Goal: Find specific page/section

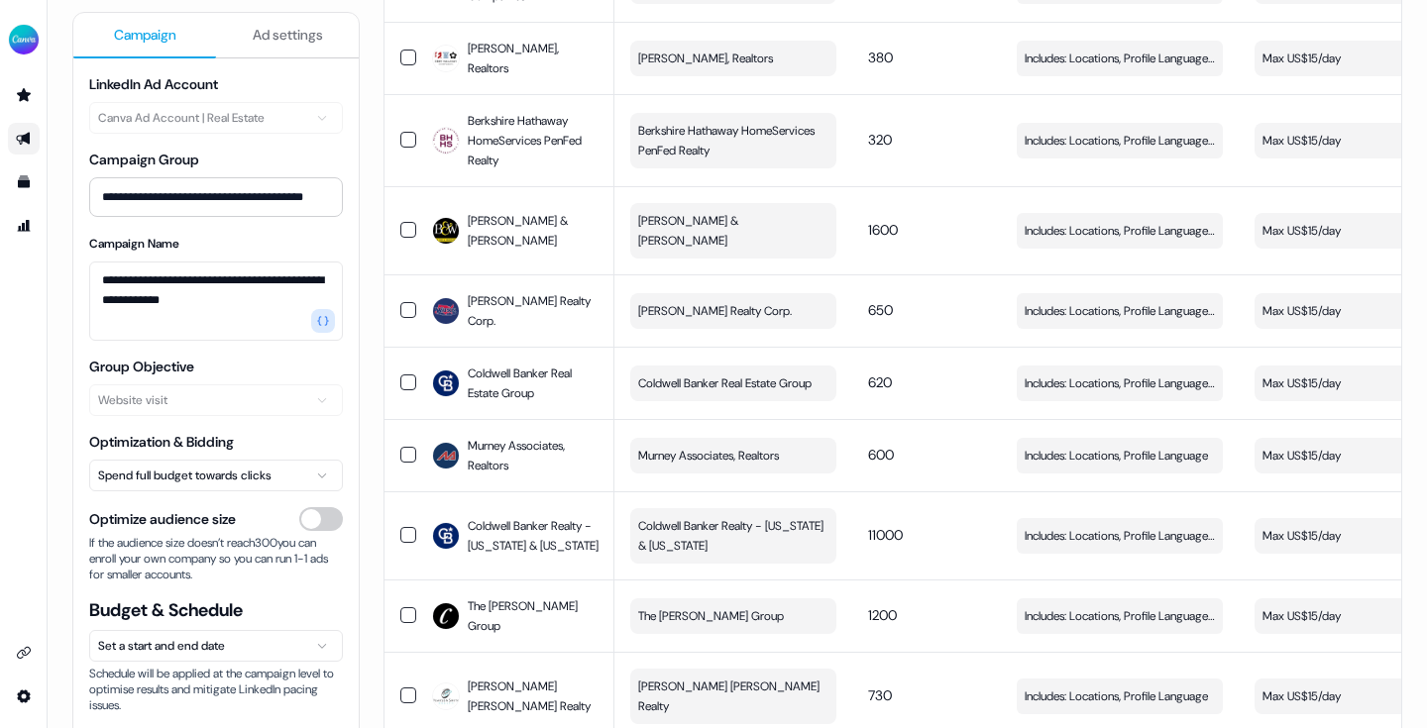
click at [277, 28] on span "Ad settings" at bounding box center [288, 35] width 70 height 20
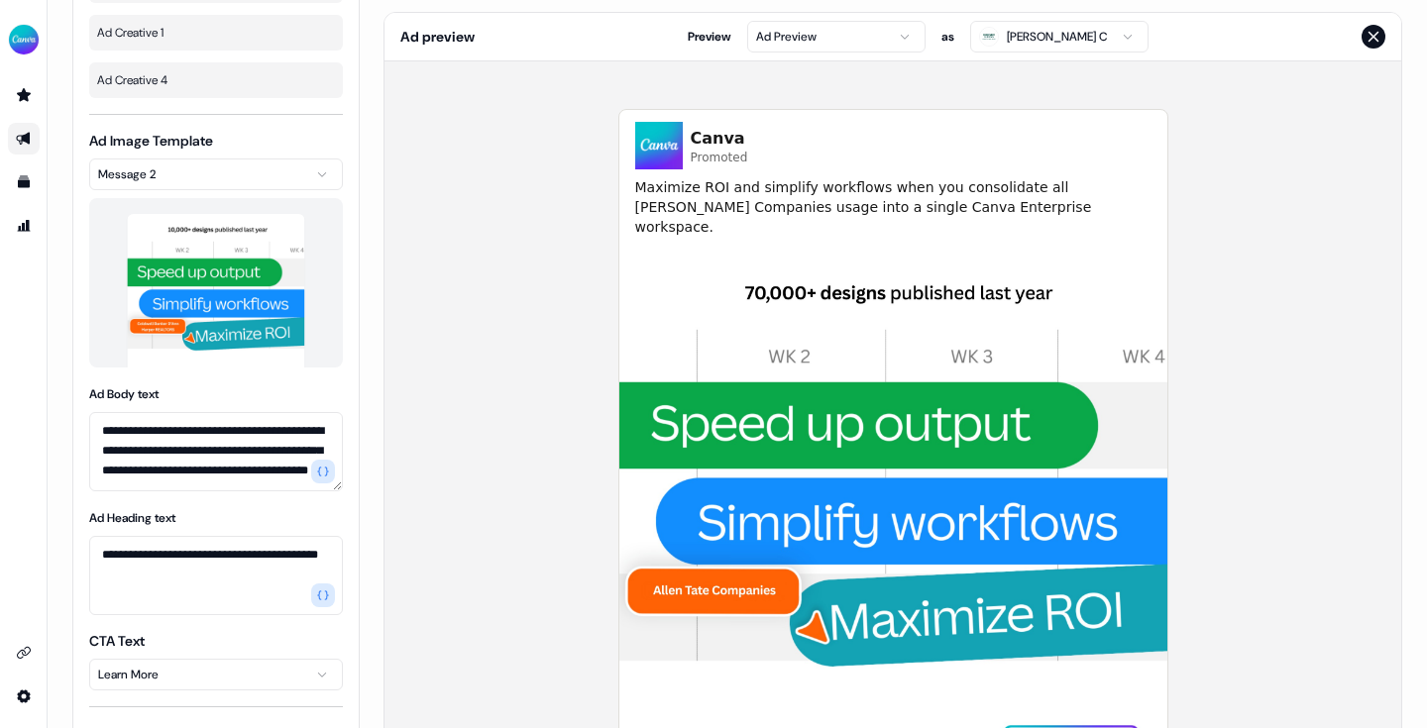
scroll to position [565, 0]
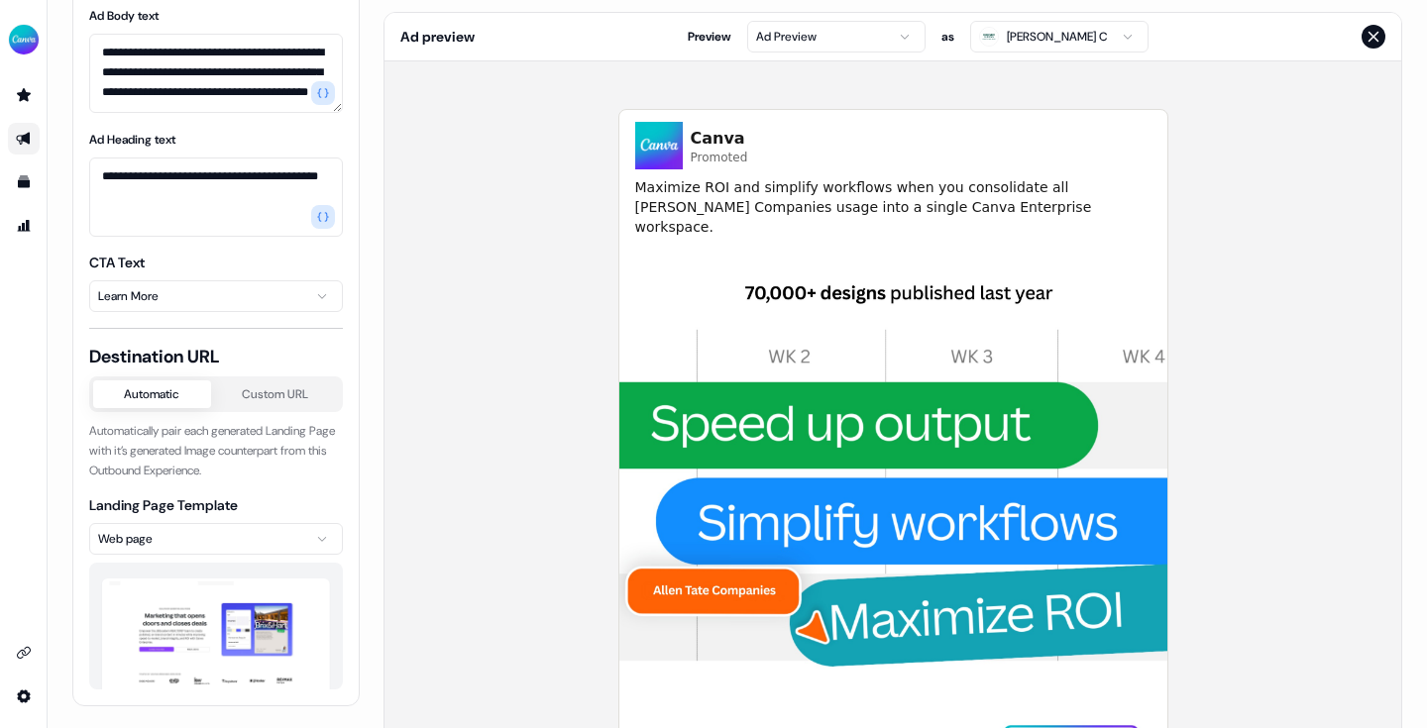
click at [179, 624] on img at bounding box center [216, 643] width 228 height 129
click at [179, 623] on img at bounding box center [216, 643] width 228 height 129
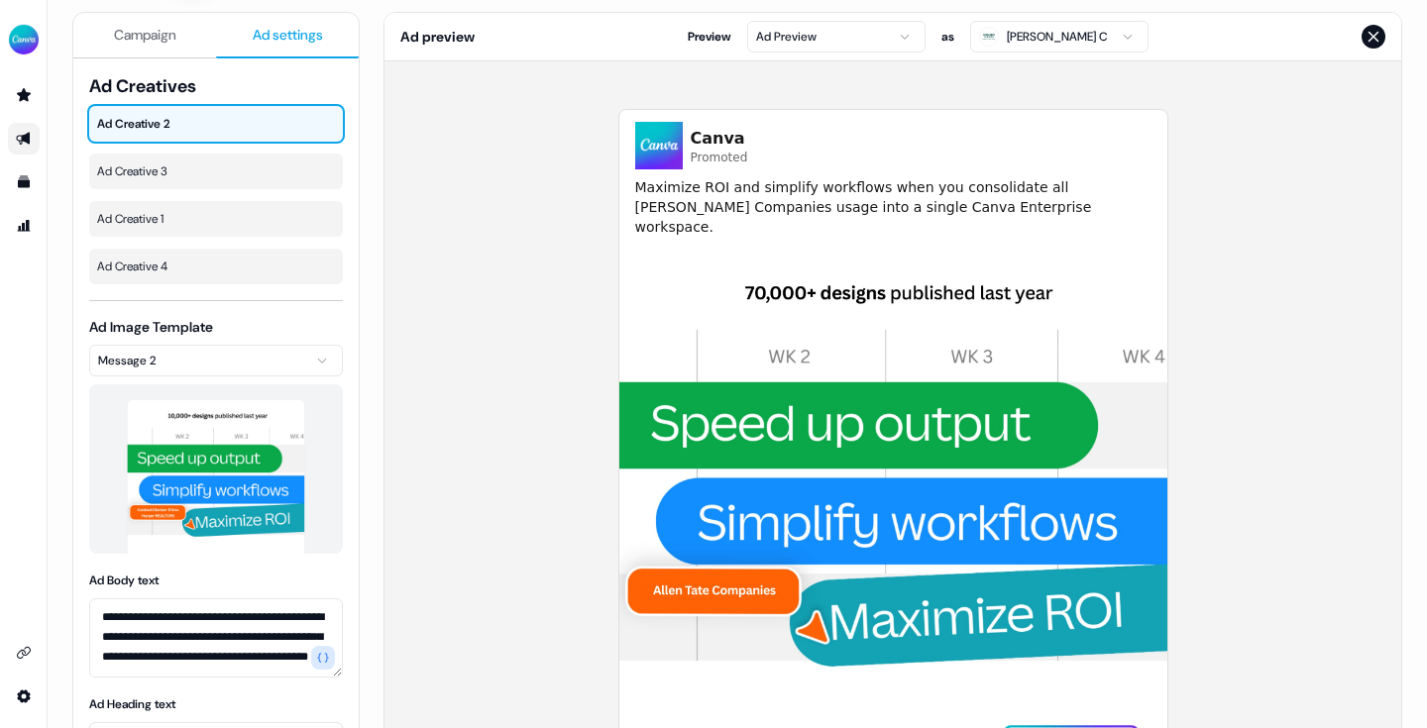
scroll to position [0, 0]
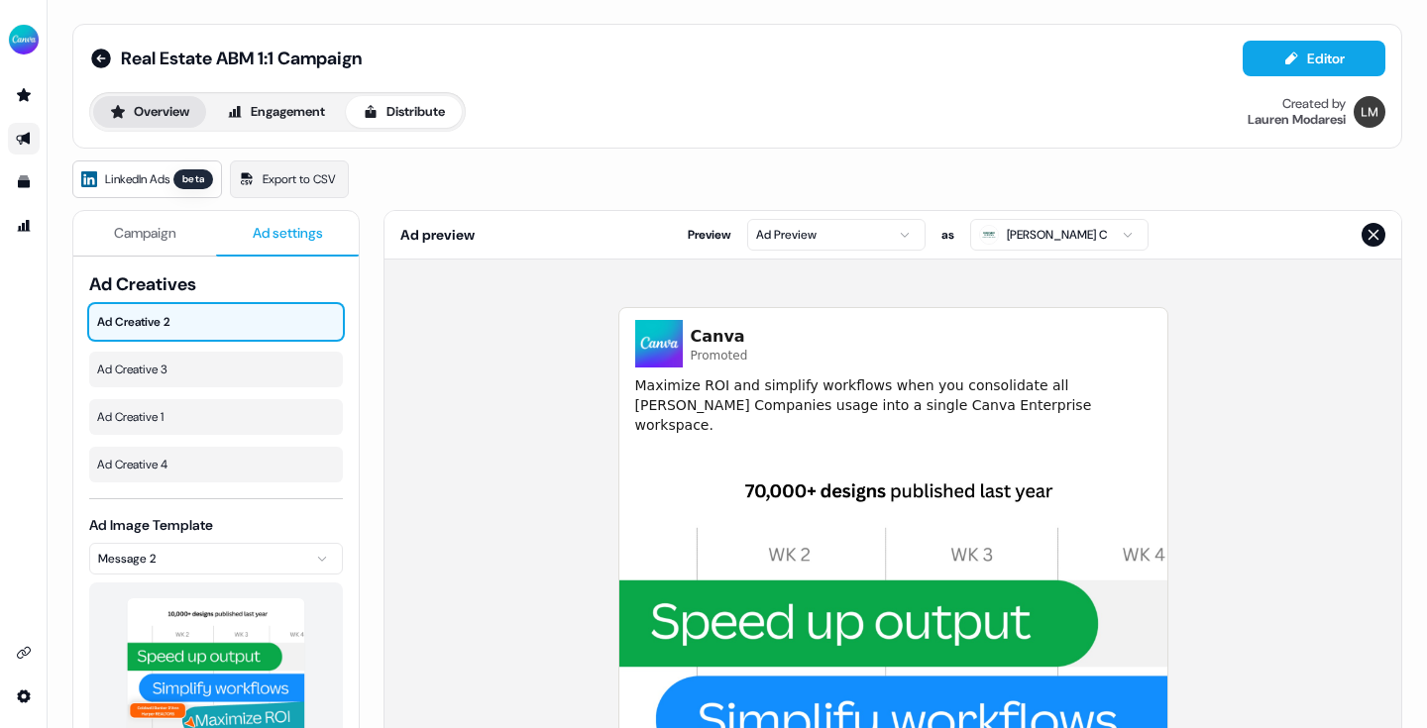
click at [182, 125] on button "Overview" at bounding box center [149, 112] width 113 height 32
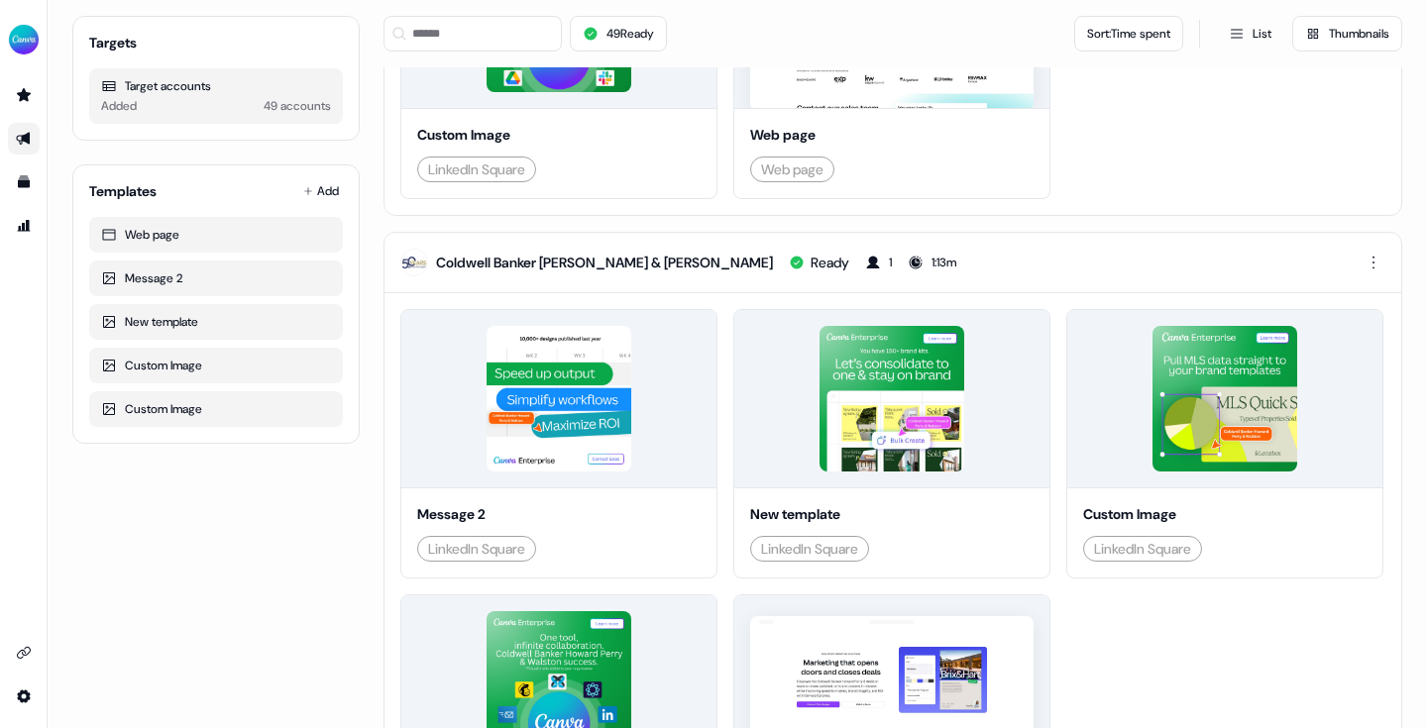
scroll to position [731, 0]
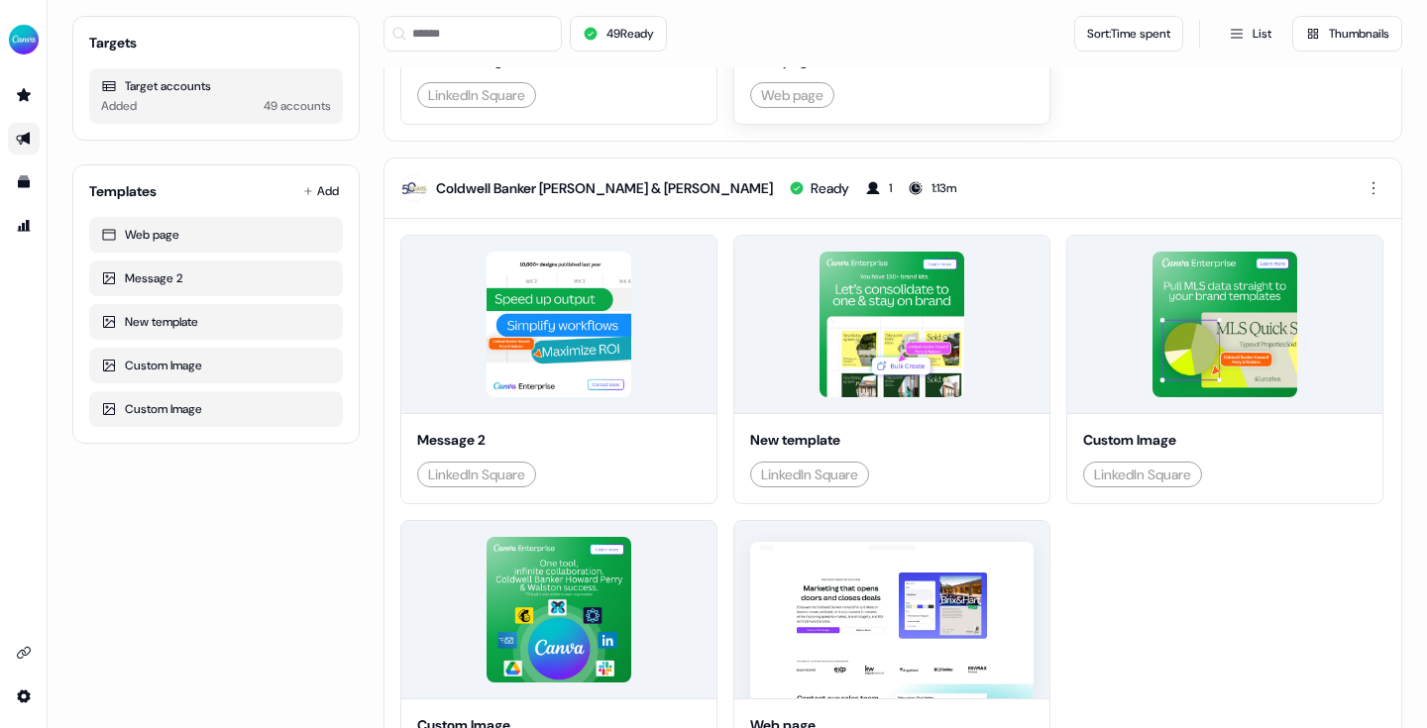
click at [750, 70] on div "Web page" at bounding box center [891, 61] width 283 height 20
